Goal: Task Accomplishment & Management: Manage account settings

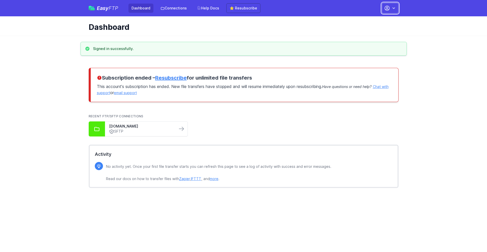
click at [390, 8] on button "button" at bounding box center [390, 8] width 17 height 11
click at [374, 21] on link "Account Settings" at bounding box center [373, 21] width 49 height 9
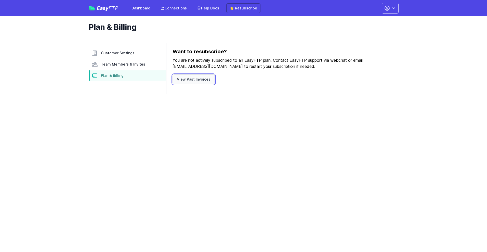
click at [193, 79] on link "View Past Invoices" at bounding box center [193, 79] width 42 height 10
